Goal: Navigation & Orientation: Find specific page/section

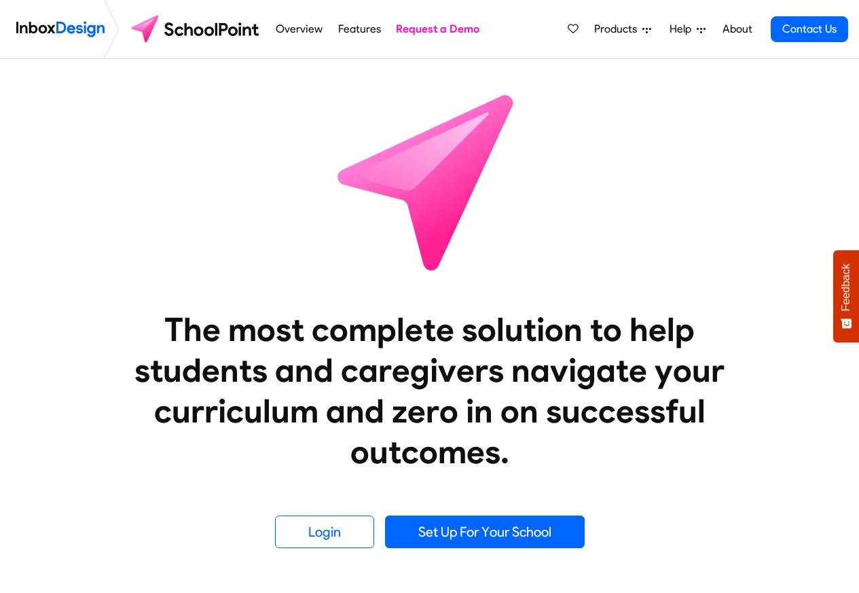
click at [290, 30] on link "Overview" at bounding box center [299, 29] width 54 height 27
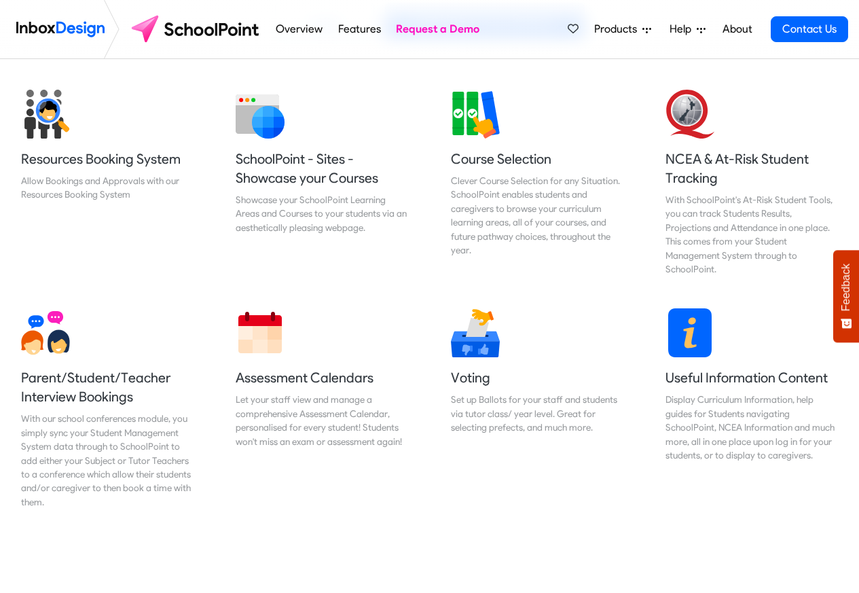
scroll to position [570, 0]
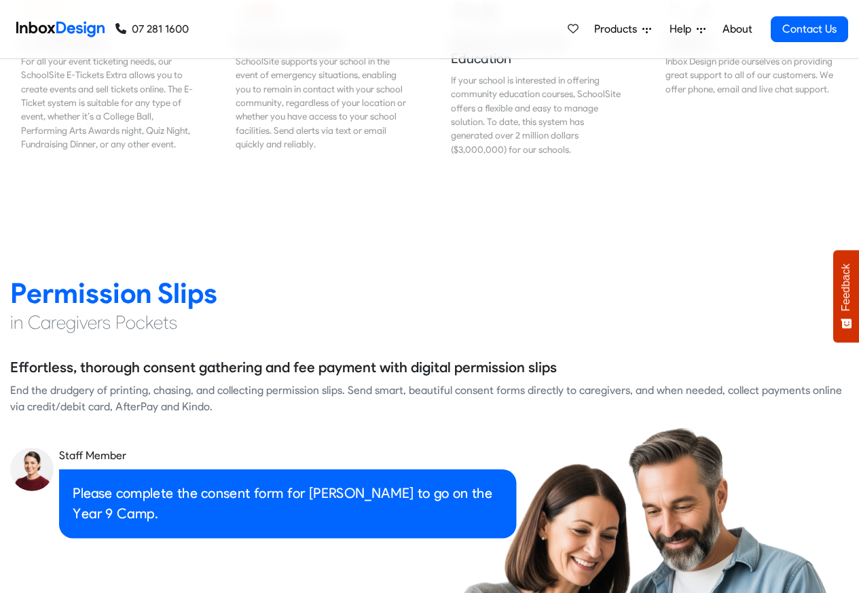
scroll to position [1710, 0]
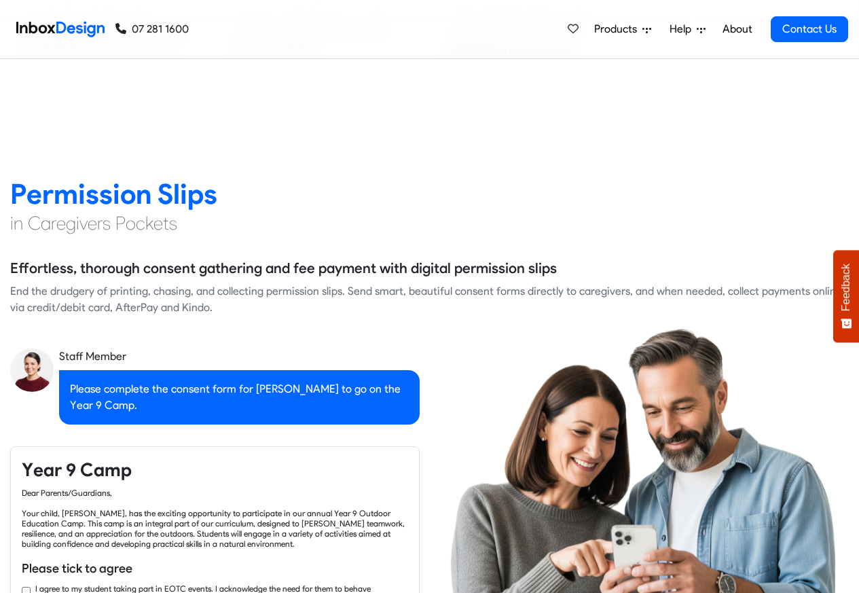
checkbox input "true"
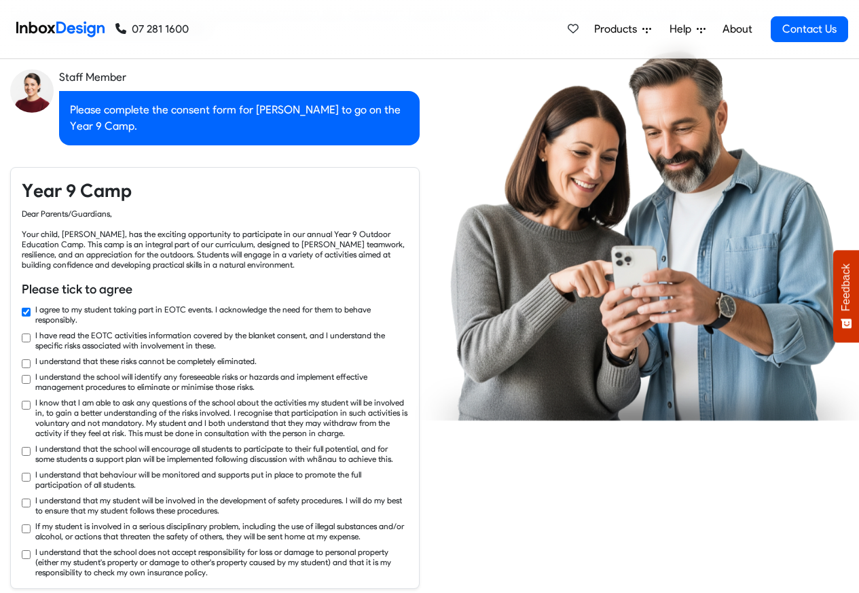
checkbox input "true"
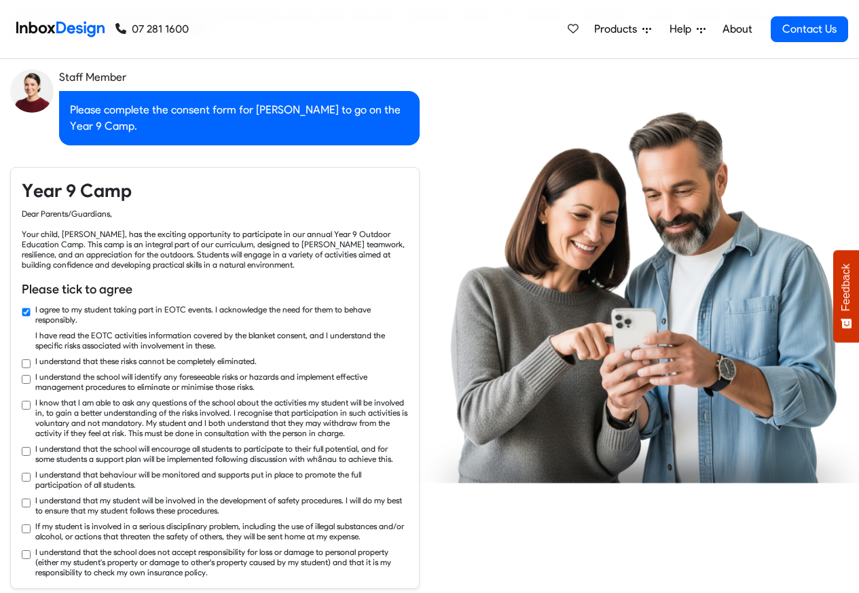
checkbox input "true"
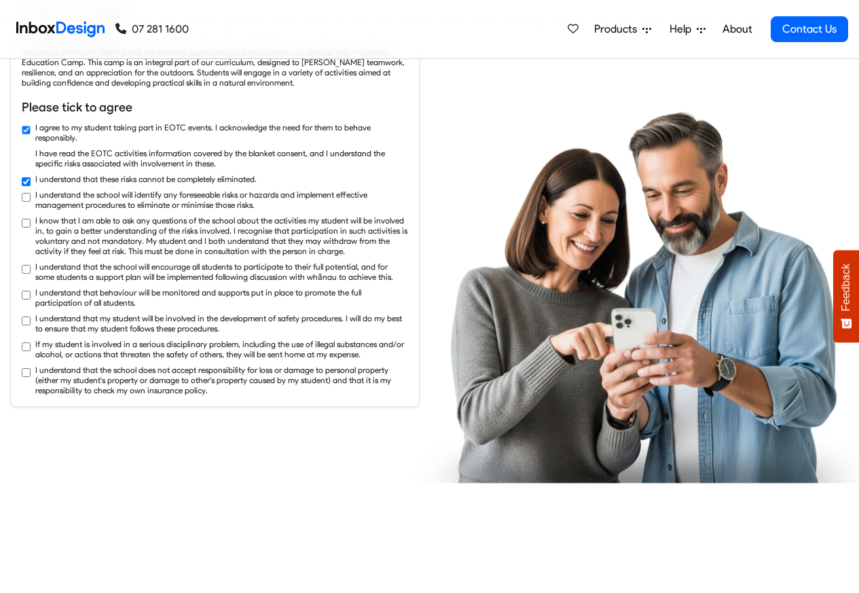
checkbox input "true"
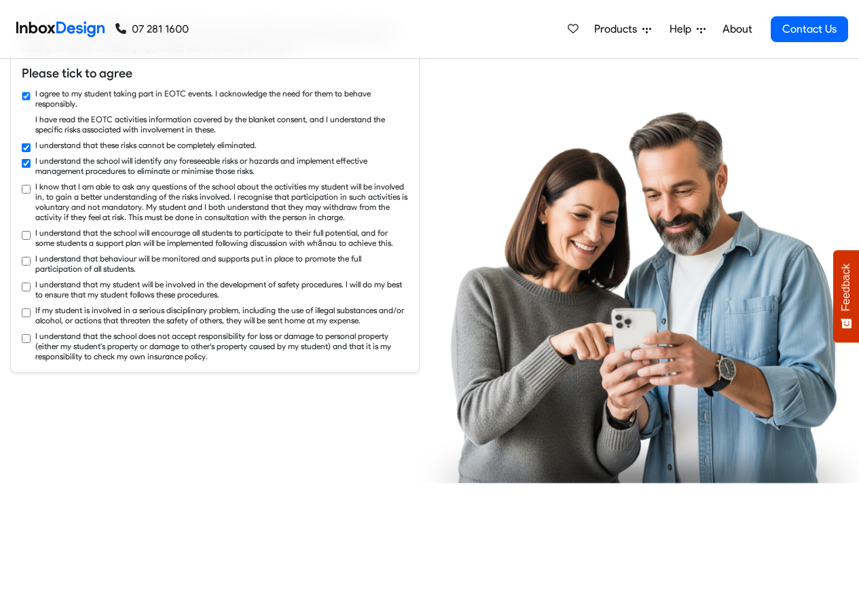
checkbox input "true"
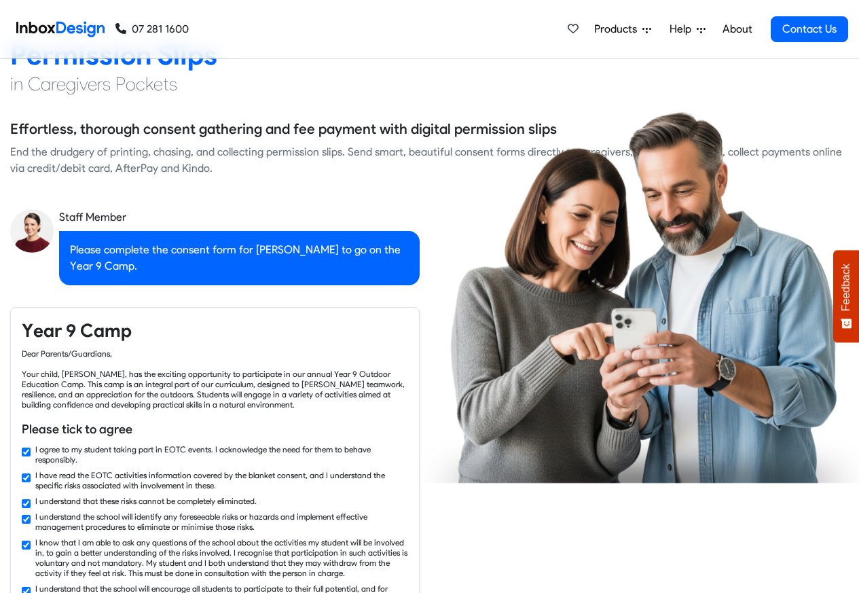
checkbox input "false"
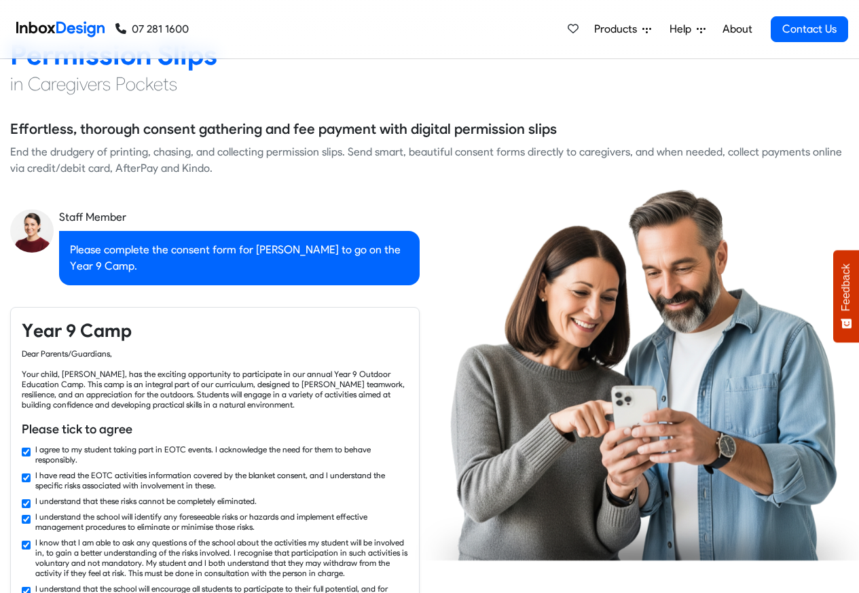
checkbox input "false"
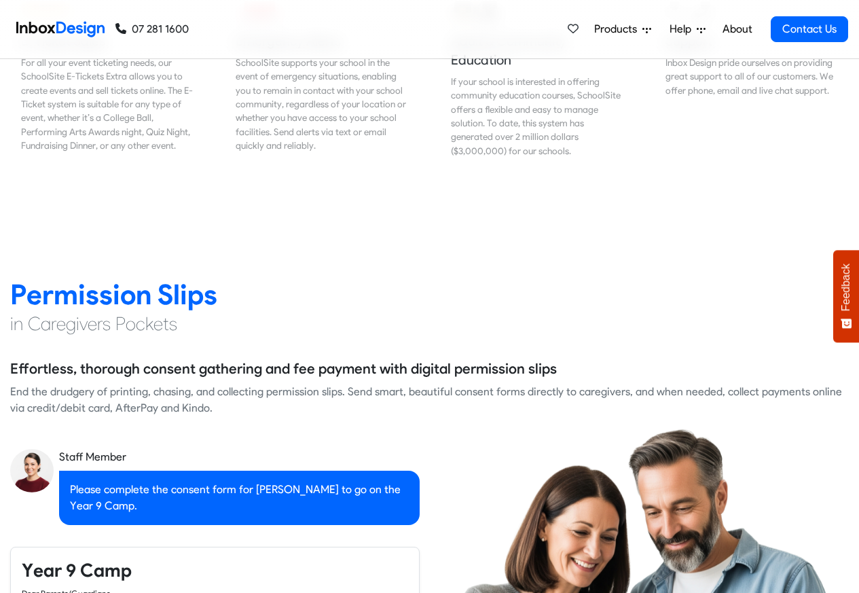
checkbox input "false"
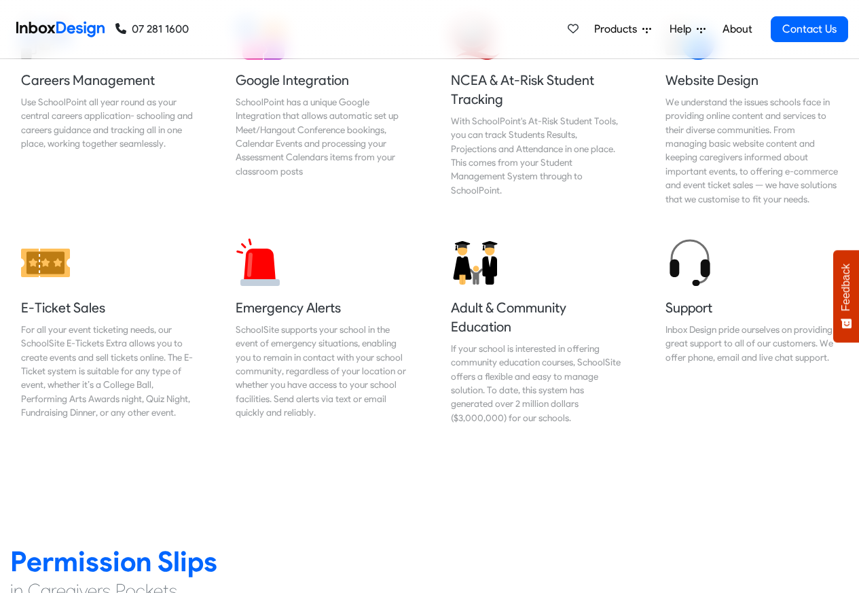
checkbox input "false"
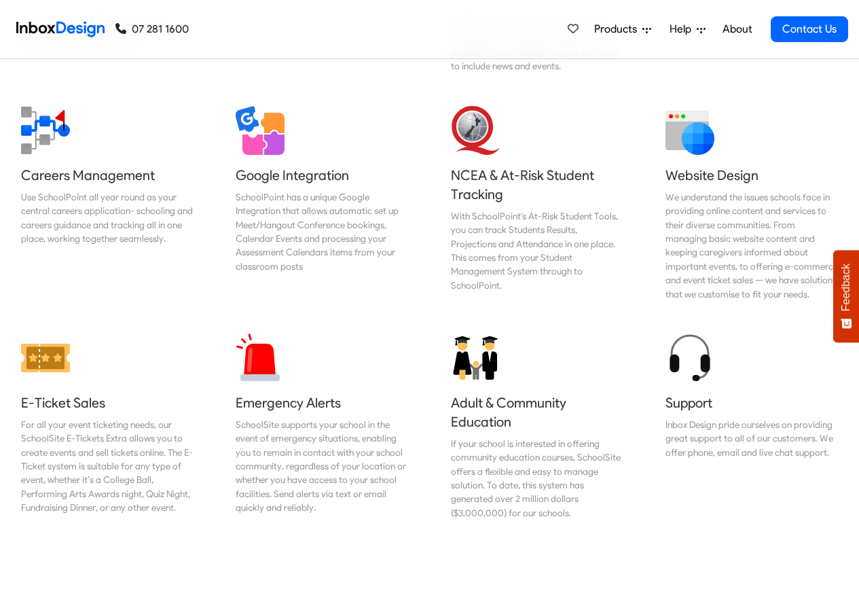
checkbox input "false"
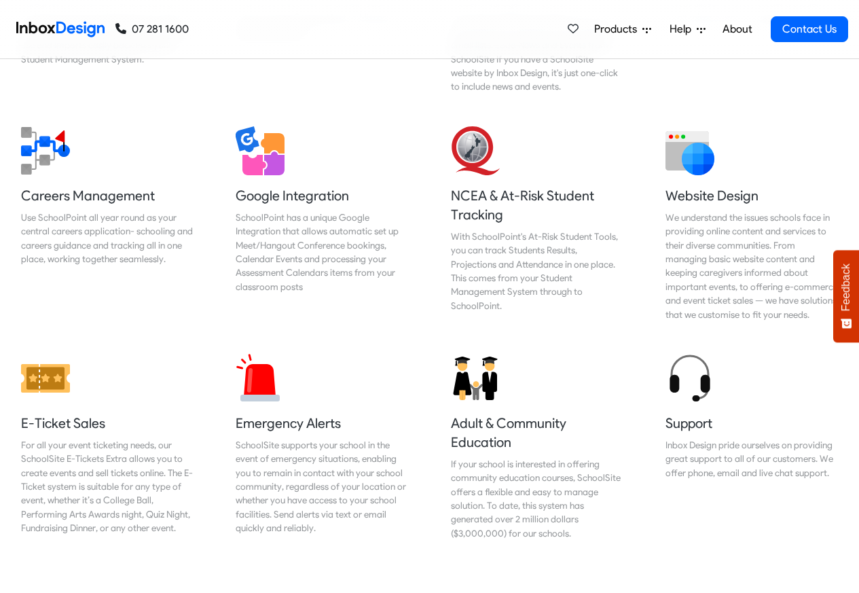
checkbox input "false"
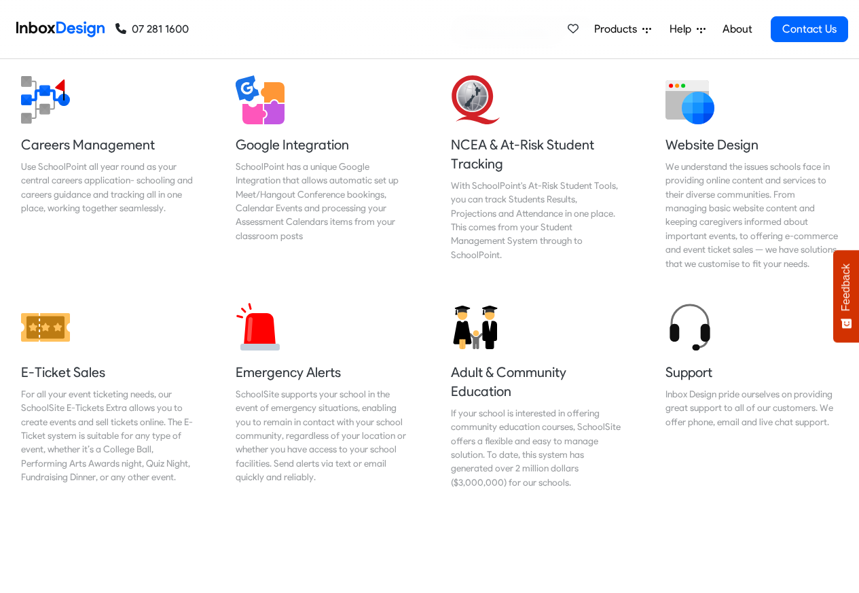
scroll to position [1710, 0]
